Goal: Task Accomplishment & Management: Complete application form

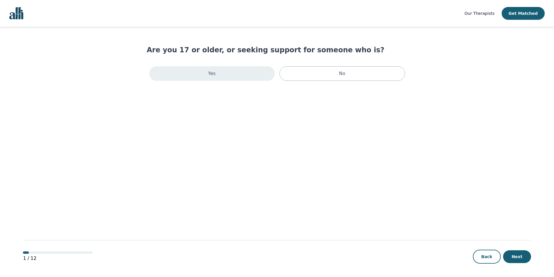
click at [207, 78] on div "Yes" at bounding box center [212, 73] width 126 height 15
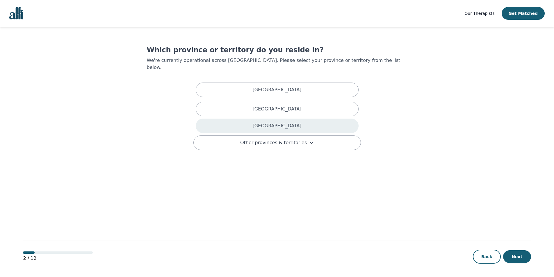
click at [251, 119] on div "[GEOGRAPHIC_DATA]" at bounding box center [277, 126] width 163 height 15
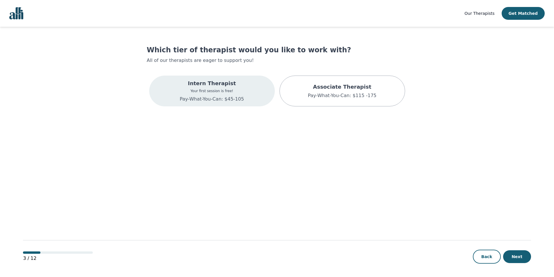
click at [206, 96] on p "Pay-What-You-Can: $45-105" at bounding box center [212, 99] width 64 height 7
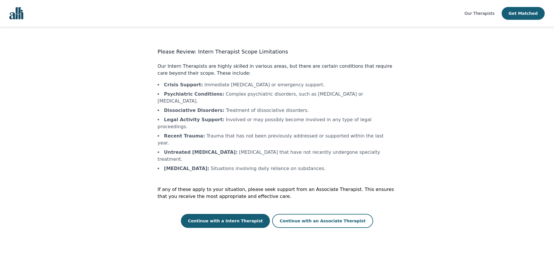
click at [381, 214] on div "Continue with a Intern Therapist Continue with an Associate Therapist" at bounding box center [276, 221] width 239 height 14
